Goal: Information Seeking & Learning: Learn about a topic

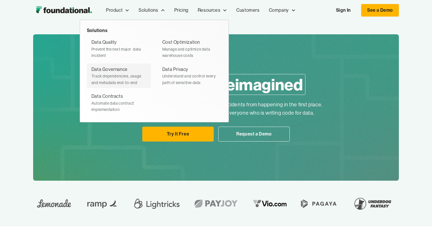
click at [112, 69] on div "Data Governance" at bounding box center [109, 69] width 36 height 7
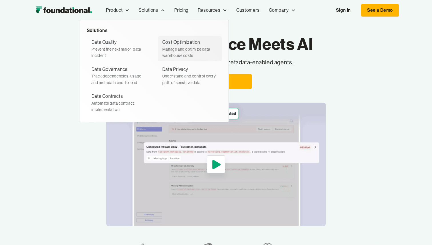
click at [164, 51] on div "Manage and optimize data warehouse costs" at bounding box center [189, 52] width 55 height 13
